Goal: Find specific page/section: Find specific page/section

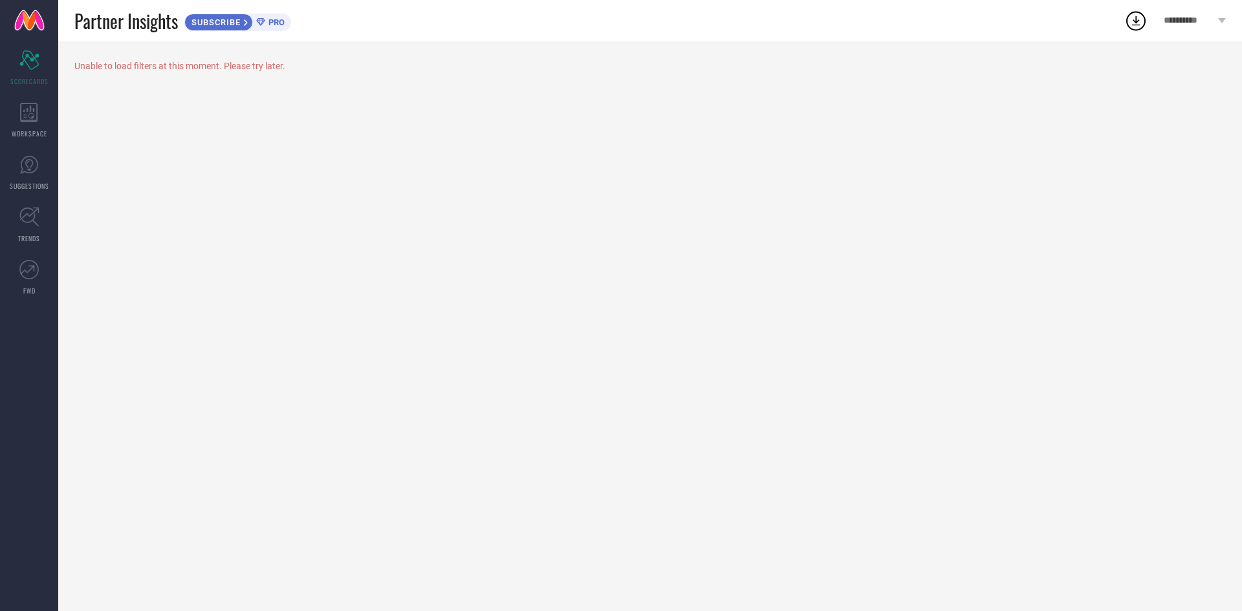
click at [148, 117] on div "Unable to load filters at this moment. Please try later." at bounding box center [649, 326] width 1183 height 570
click at [20, 125] on div "WORKSPACE" at bounding box center [29, 120] width 58 height 52
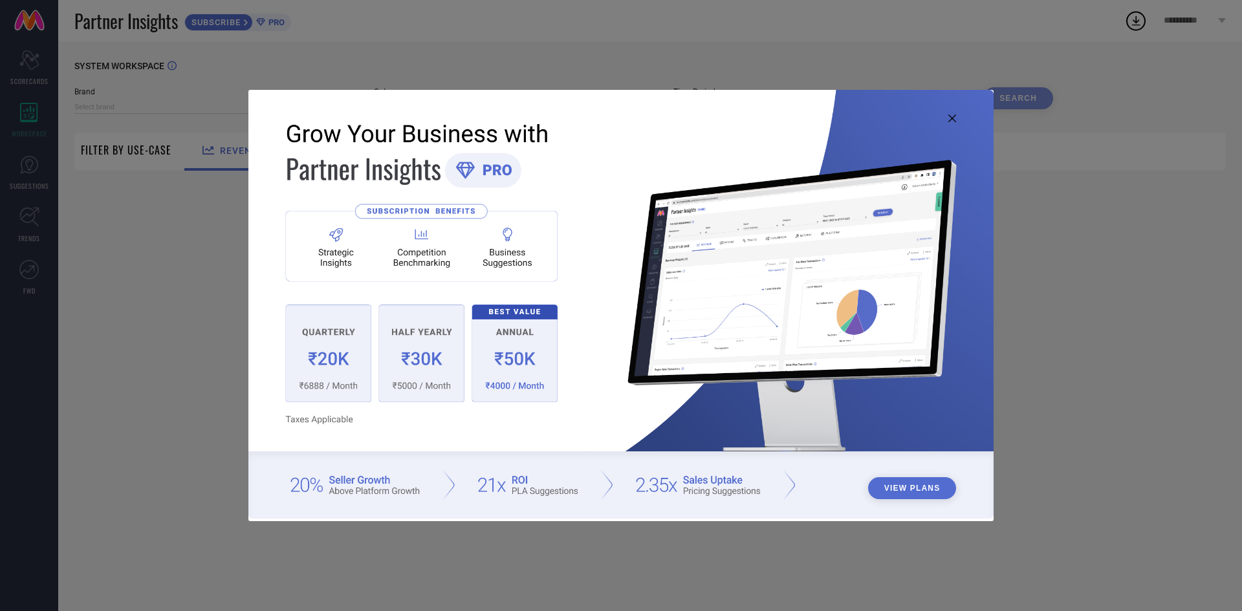
type input "1 STOP FASHION"
type input "All"
click at [950, 111] on img at bounding box center [620, 304] width 745 height 428
click at [946, 116] on img at bounding box center [620, 304] width 745 height 428
click at [21, 175] on div "View Plans" at bounding box center [621, 305] width 1242 height 611
